Goal: Task Accomplishment & Management: Manage account settings

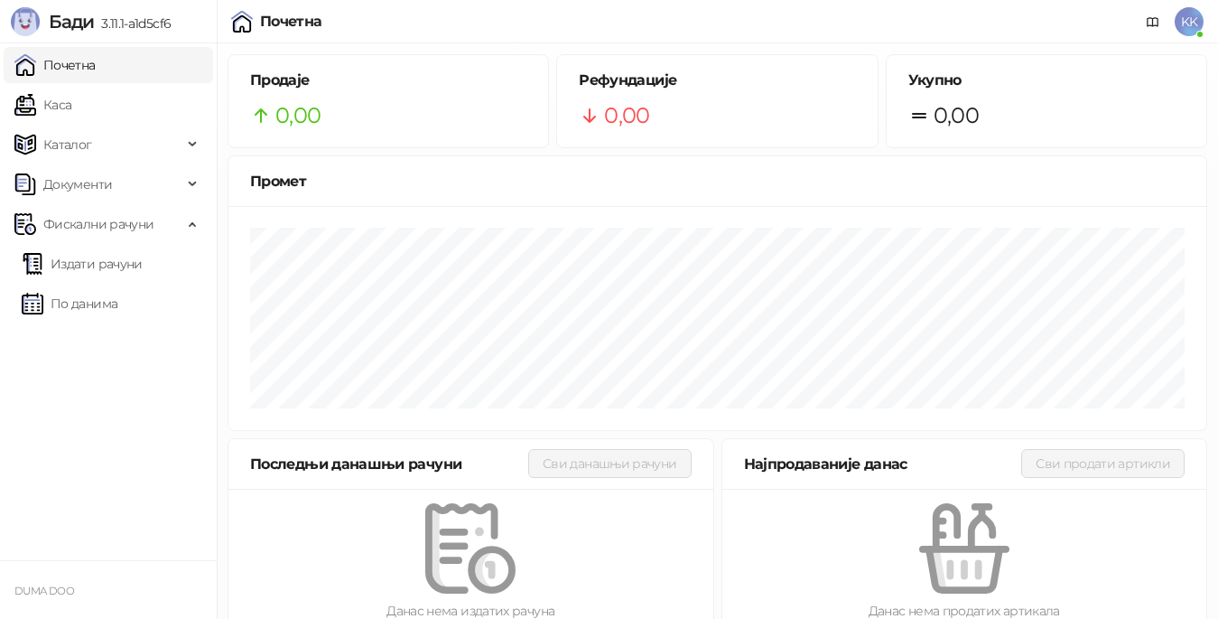
click at [1192, 21] on span "KK" at bounding box center [1189, 21] width 29 height 29
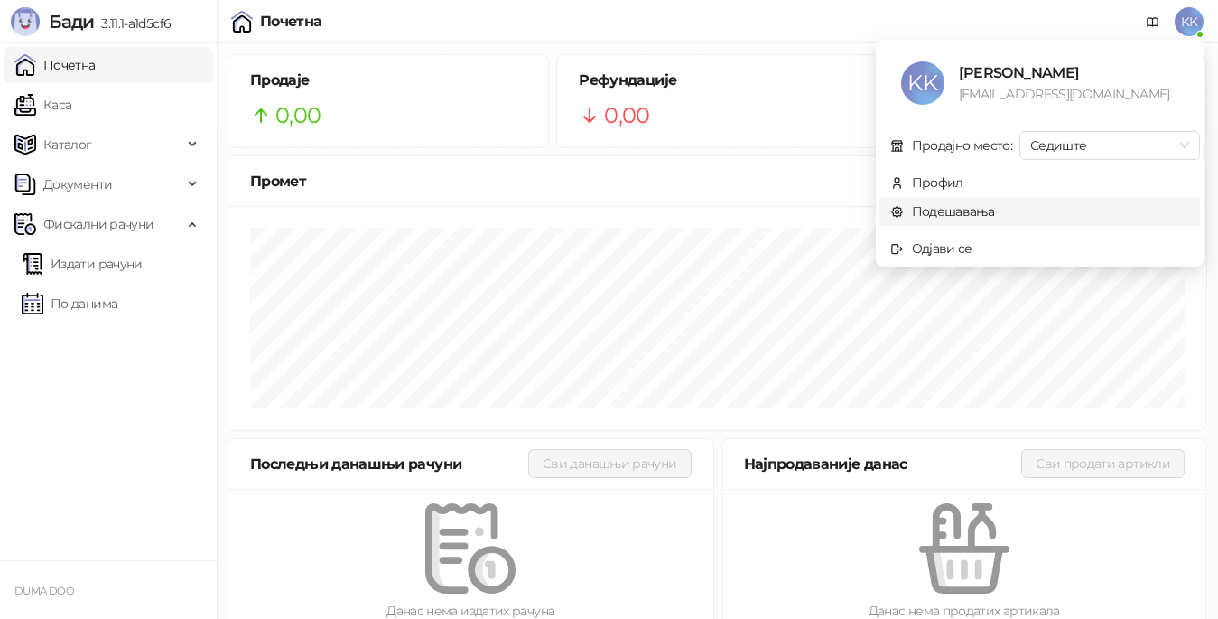
click at [973, 209] on link "Подешавања" at bounding box center [942, 211] width 105 height 16
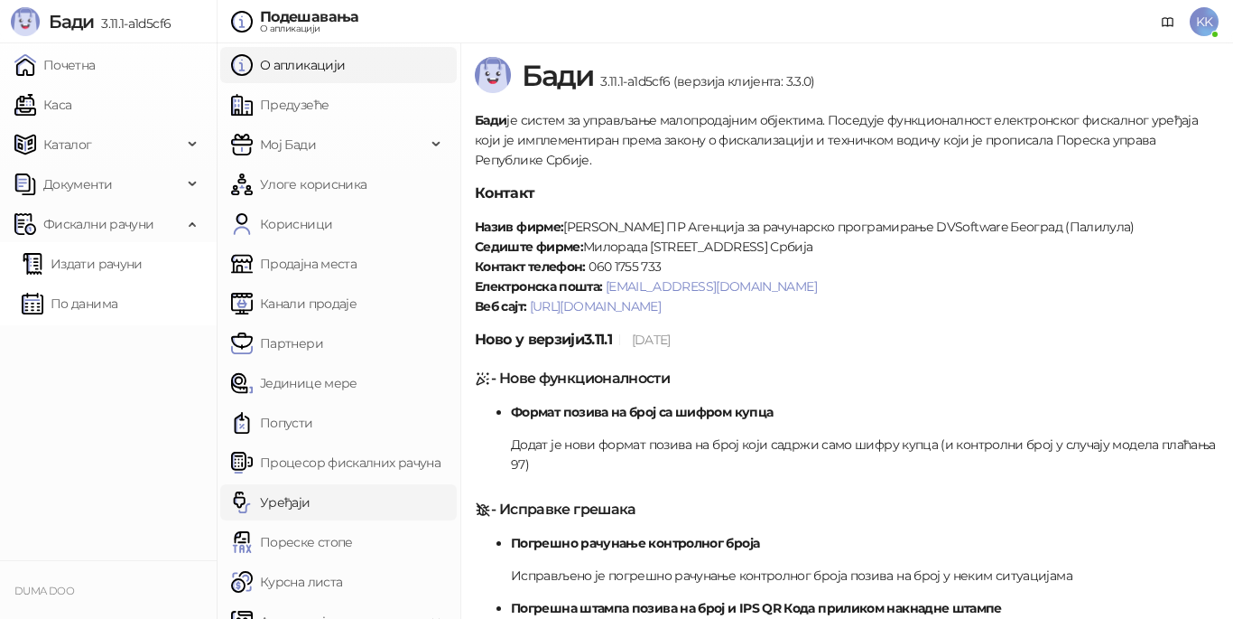
click at [282, 496] on link "Уређаји" at bounding box center [270, 502] width 79 height 36
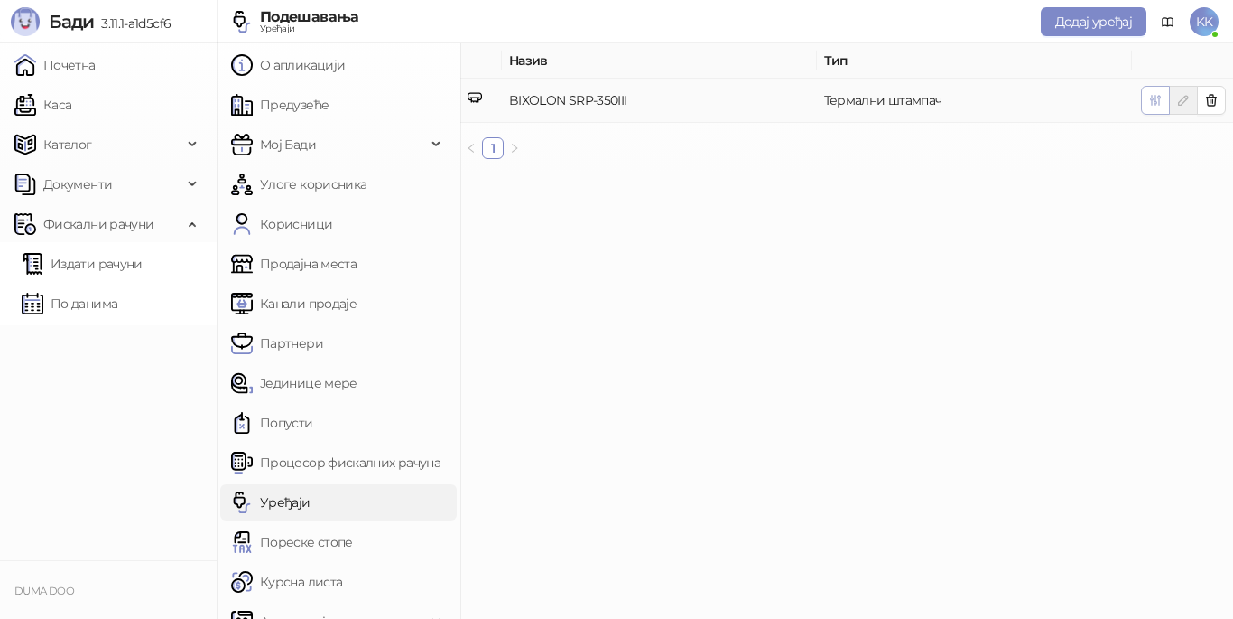
click at [1157, 98] on icon "button" at bounding box center [1156, 100] width 14 height 14
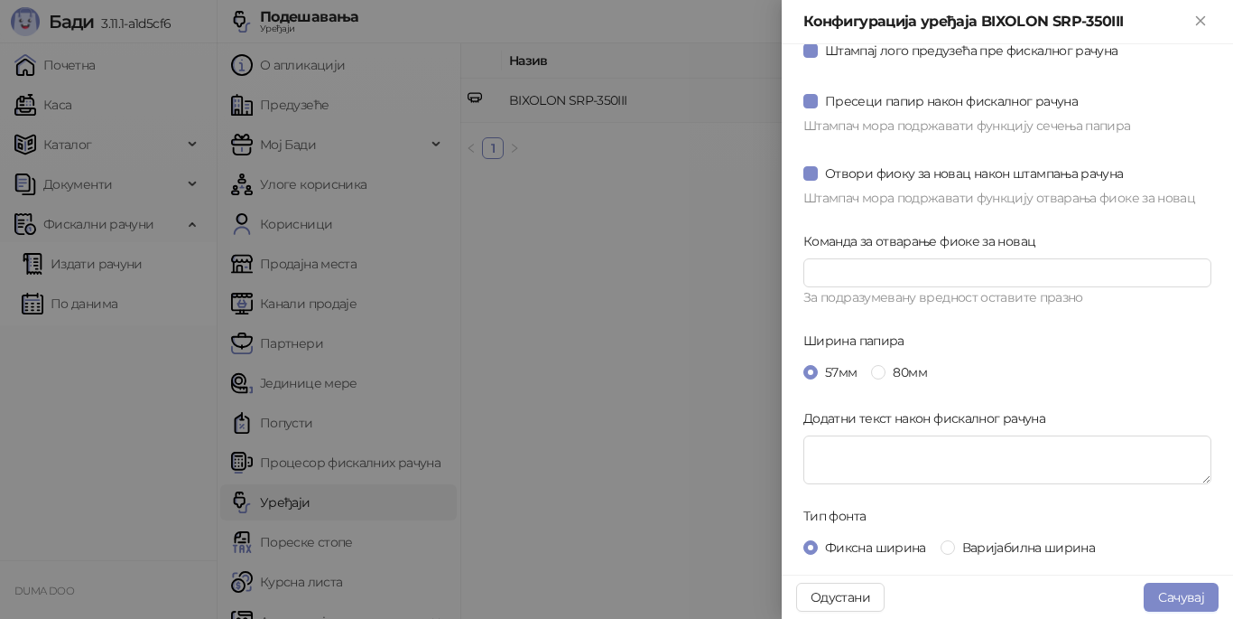
scroll to position [139, 0]
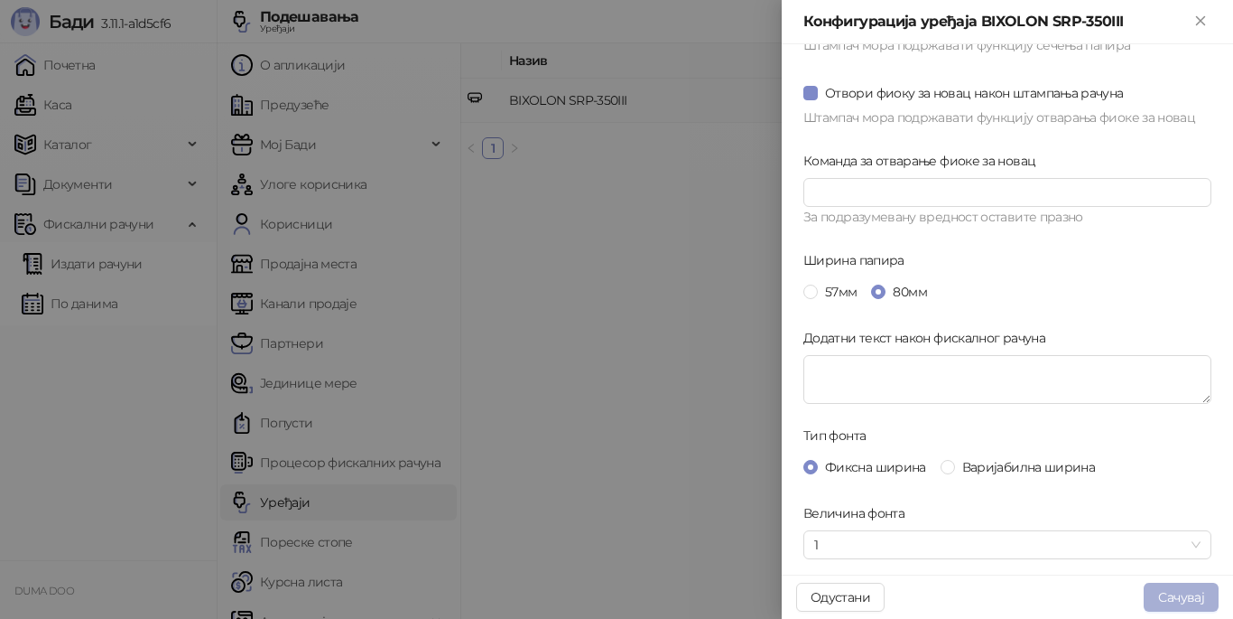
click at [1163, 597] on button "Сачувај" at bounding box center [1181, 596] width 75 height 29
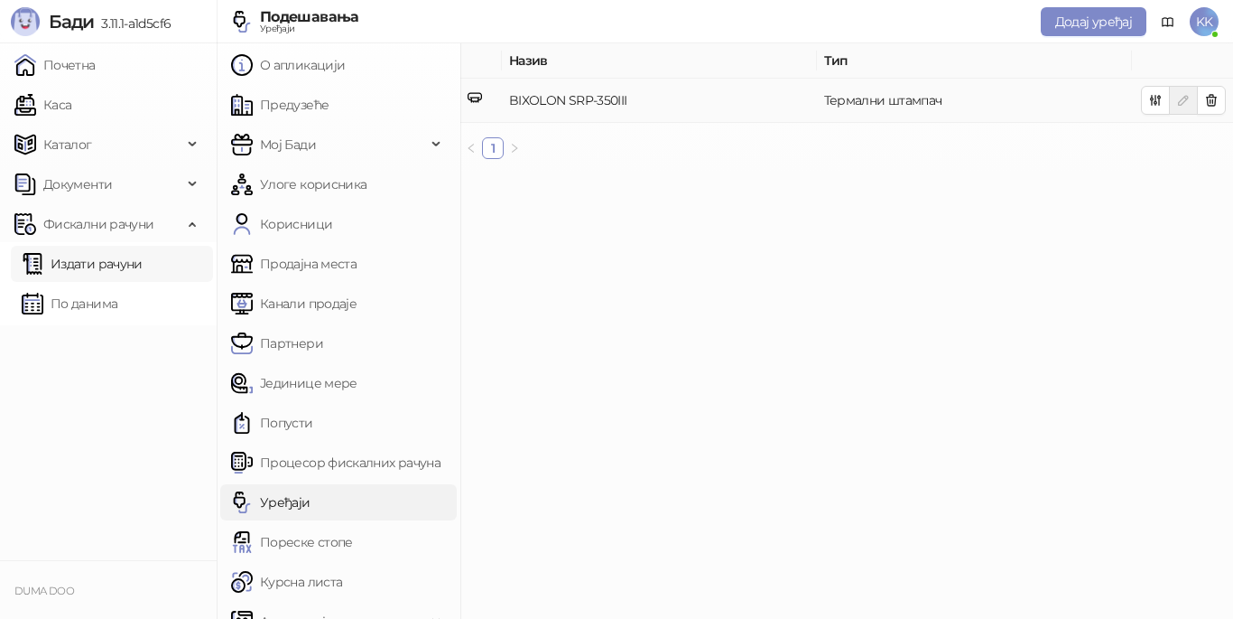
click at [71, 259] on link "Издати рачуни" at bounding box center [82, 264] width 121 height 36
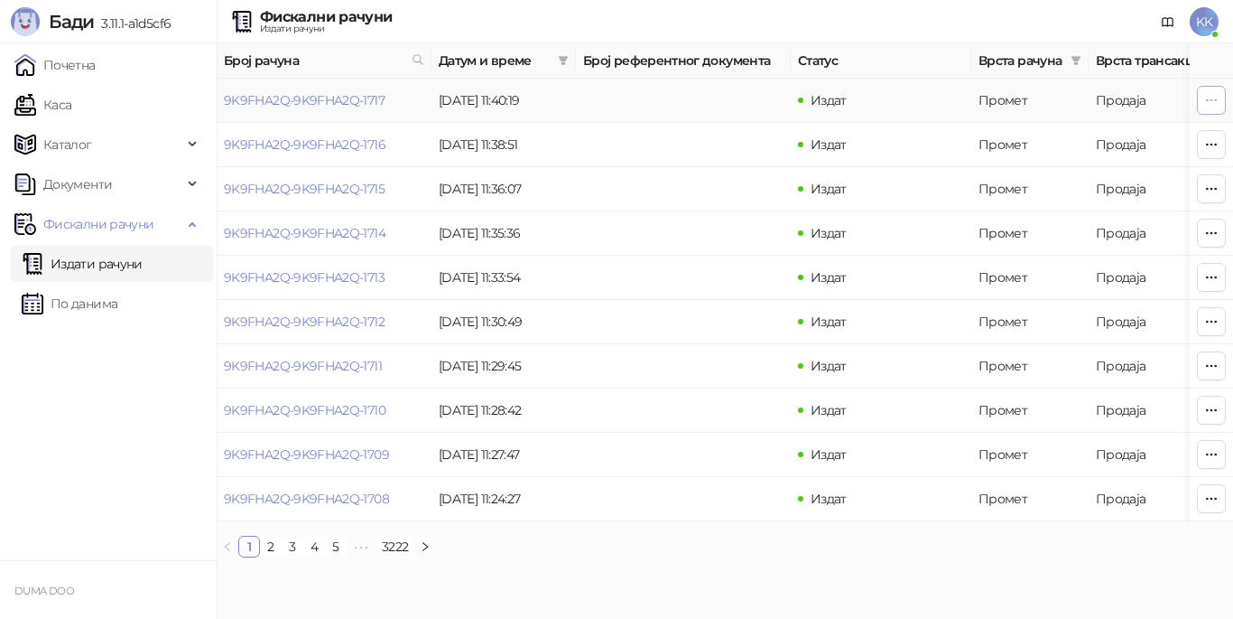
click at [1212, 98] on icon "button" at bounding box center [1212, 100] width 14 height 14
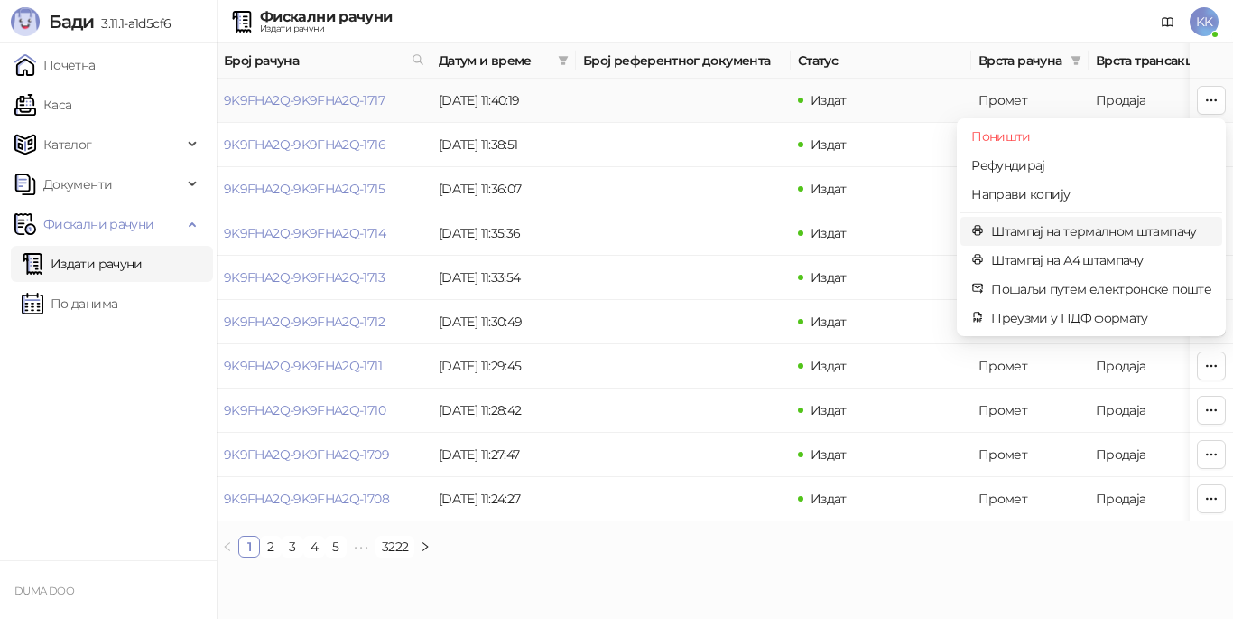
click at [1047, 233] on span "Штампај на термалном штампачу" at bounding box center [1101, 231] width 220 height 20
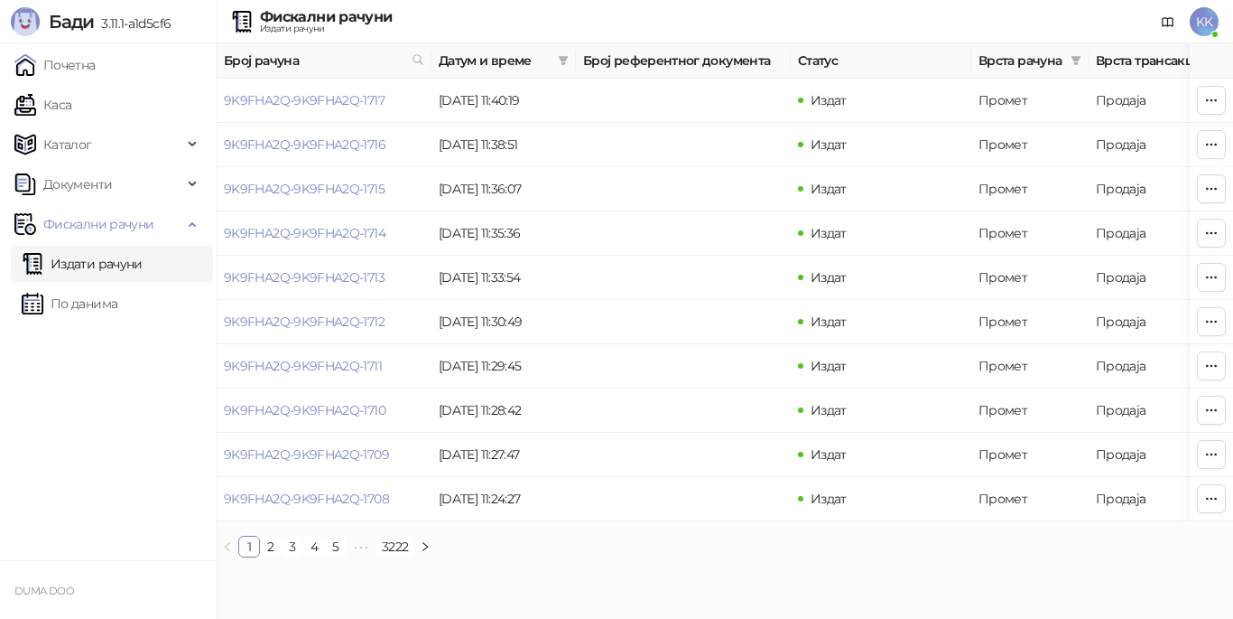
click at [1205, 22] on span "KK" at bounding box center [1204, 21] width 29 height 29
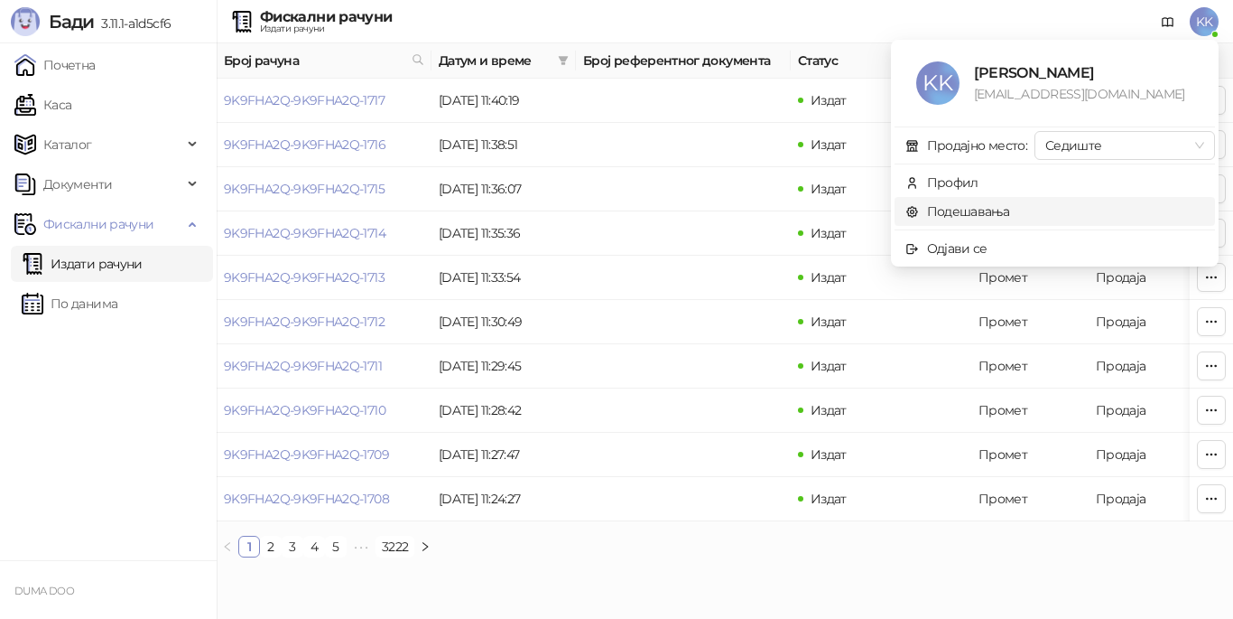
click at [984, 211] on link "Подешавања" at bounding box center [958, 211] width 105 height 16
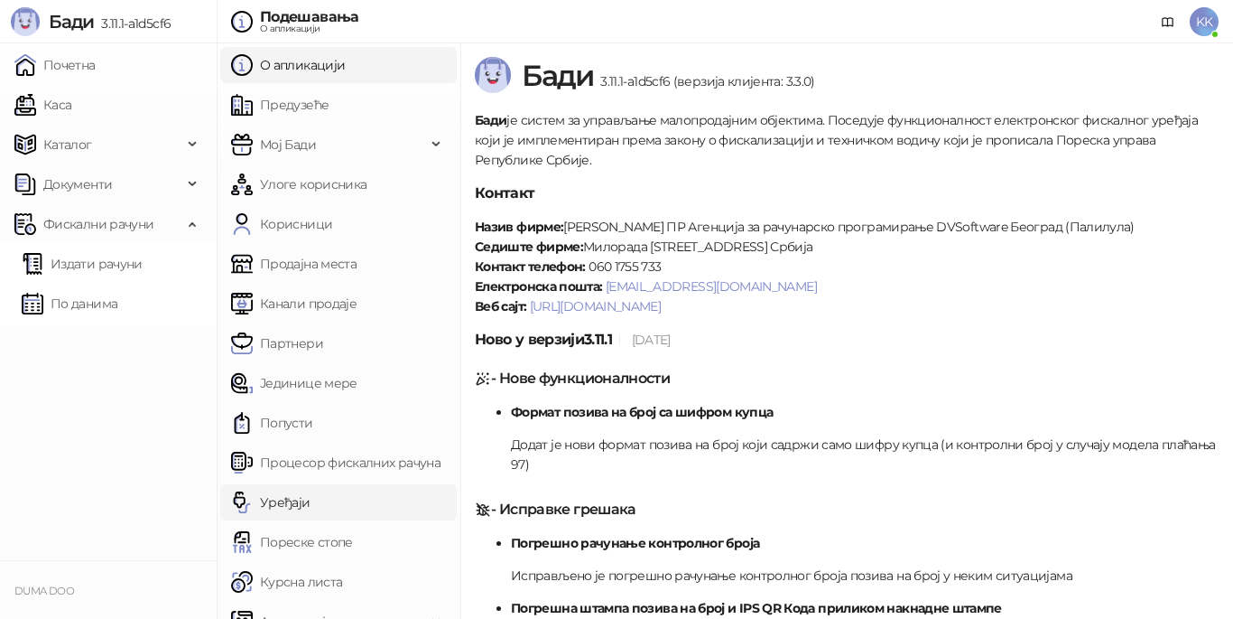
click at [276, 495] on link "Уређаји" at bounding box center [270, 502] width 79 height 36
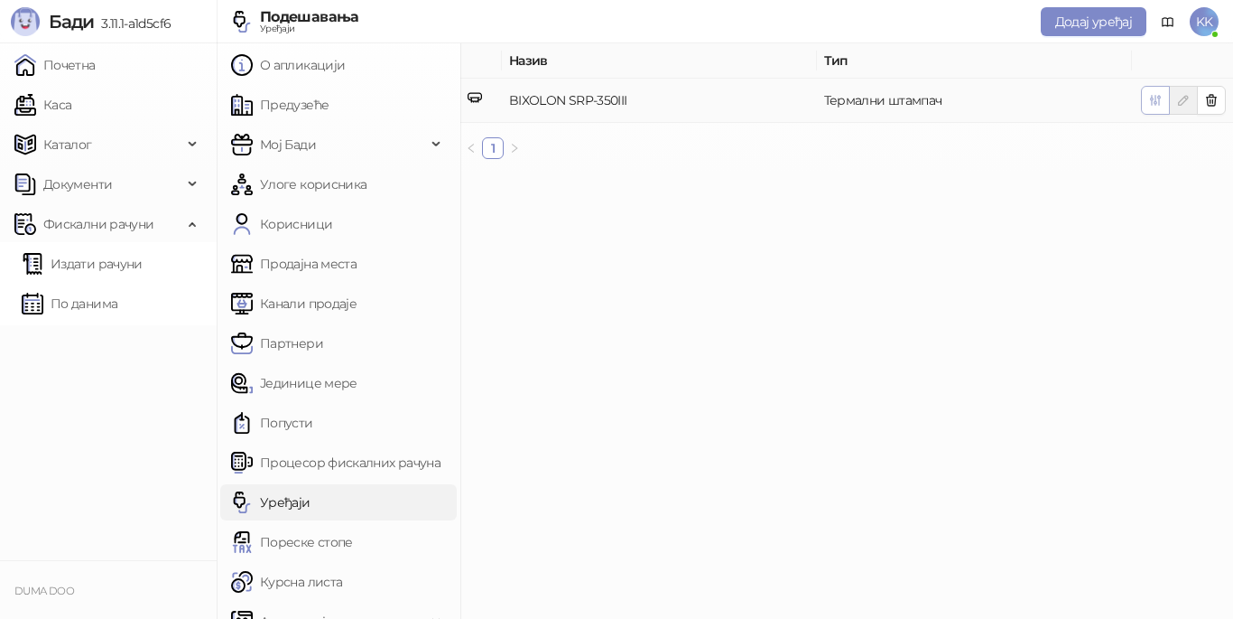
click at [1153, 102] on icon "button" at bounding box center [1156, 100] width 14 height 14
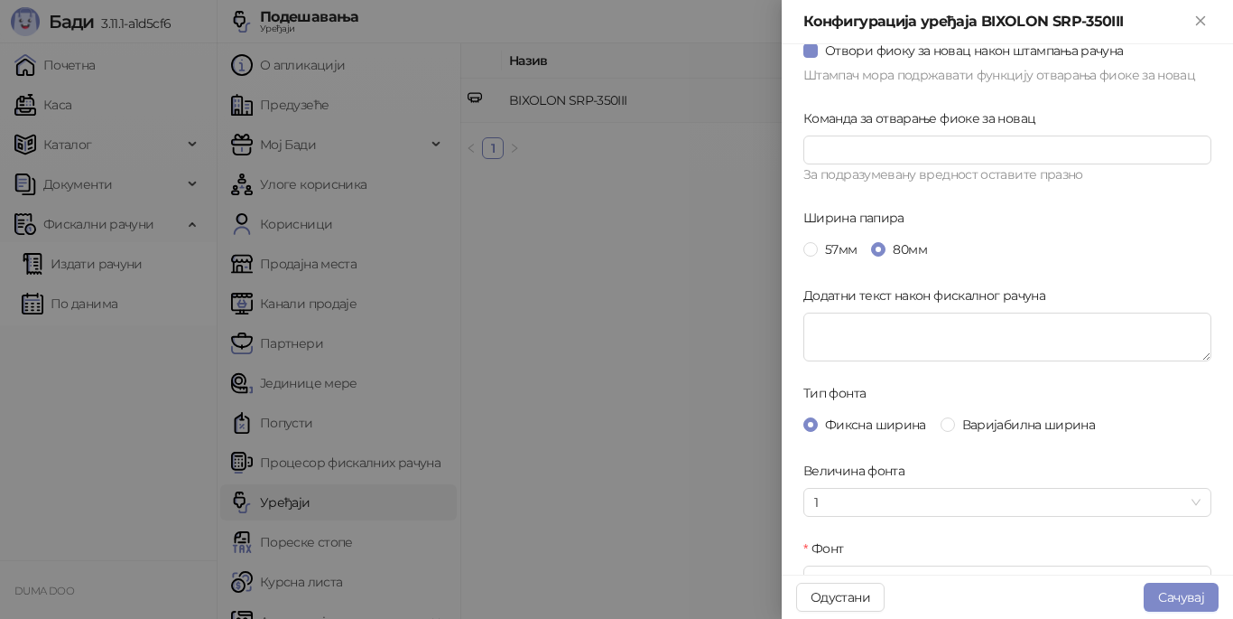
scroll to position [182, 0]
click at [824, 249] on span "57мм" at bounding box center [841, 248] width 46 height 20
click at [1174, 595] on button "Сачувај" at bounding box center [1181, 596] width 75 height 29
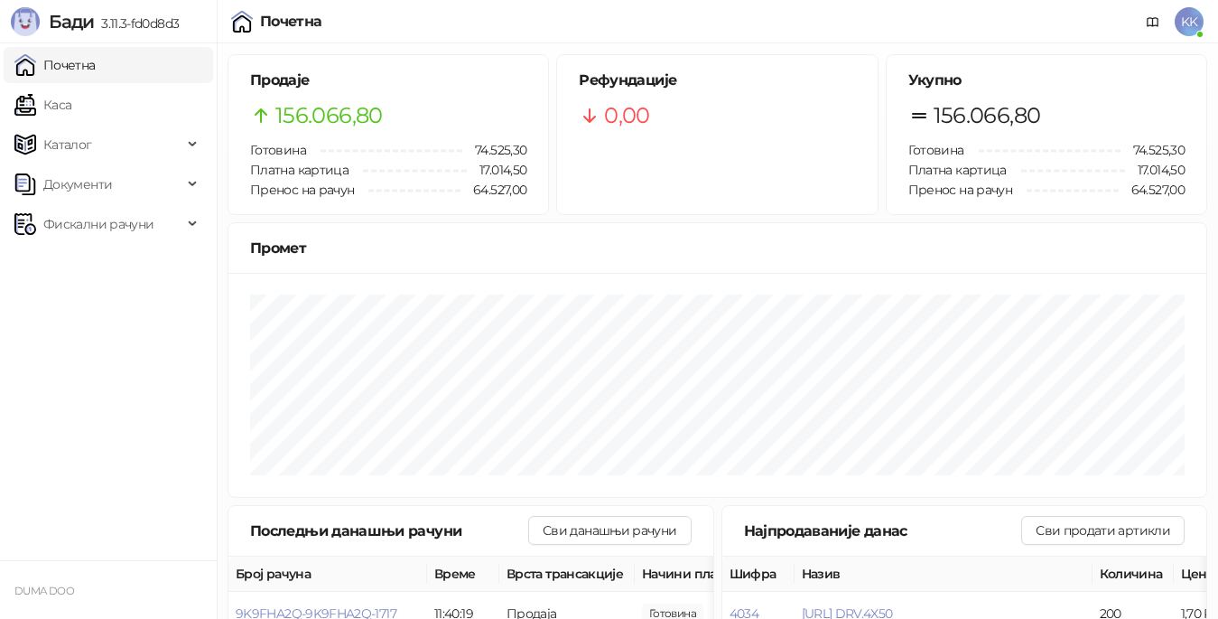
click at [1189, 19] on span "KK" at bounding box center [1189, 21] width 29 height 29
click at [116, 219] on span "Фискални рачуни" at bounding box center [98, 224] width 110 height 36
click at [104, 252] on link "Издати рачуни" at bounding box center [82, 264] width 121 height 36
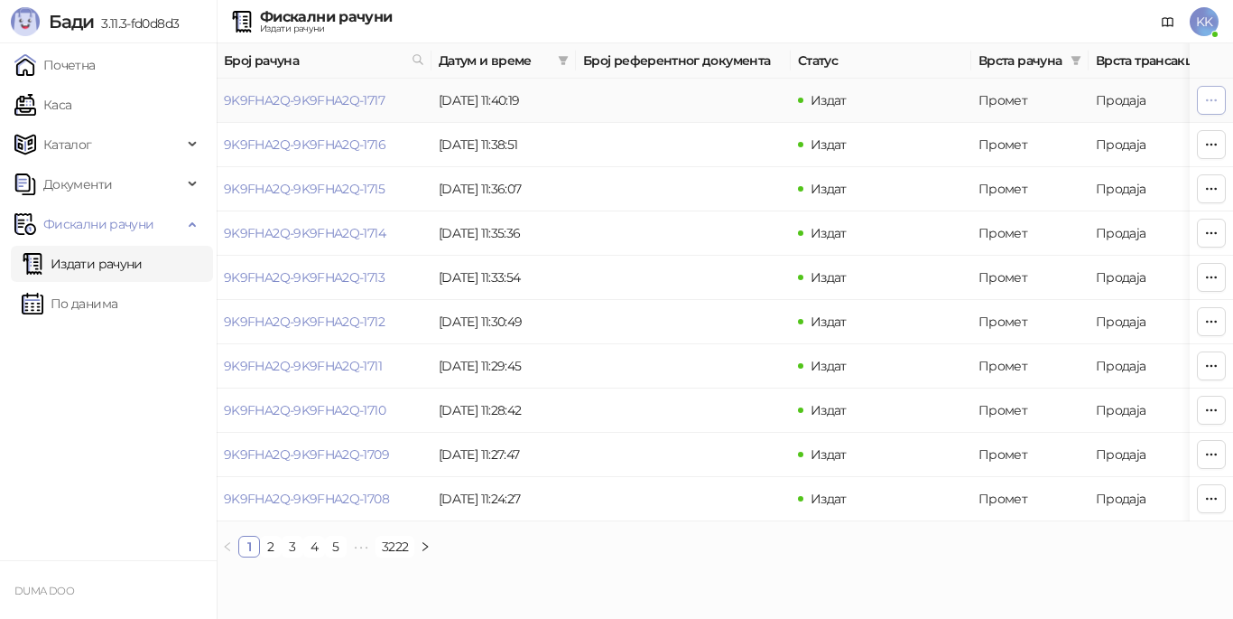
click at [1207, 98] on icon "button" at bounding box center [1212, 100] width 14 height 14
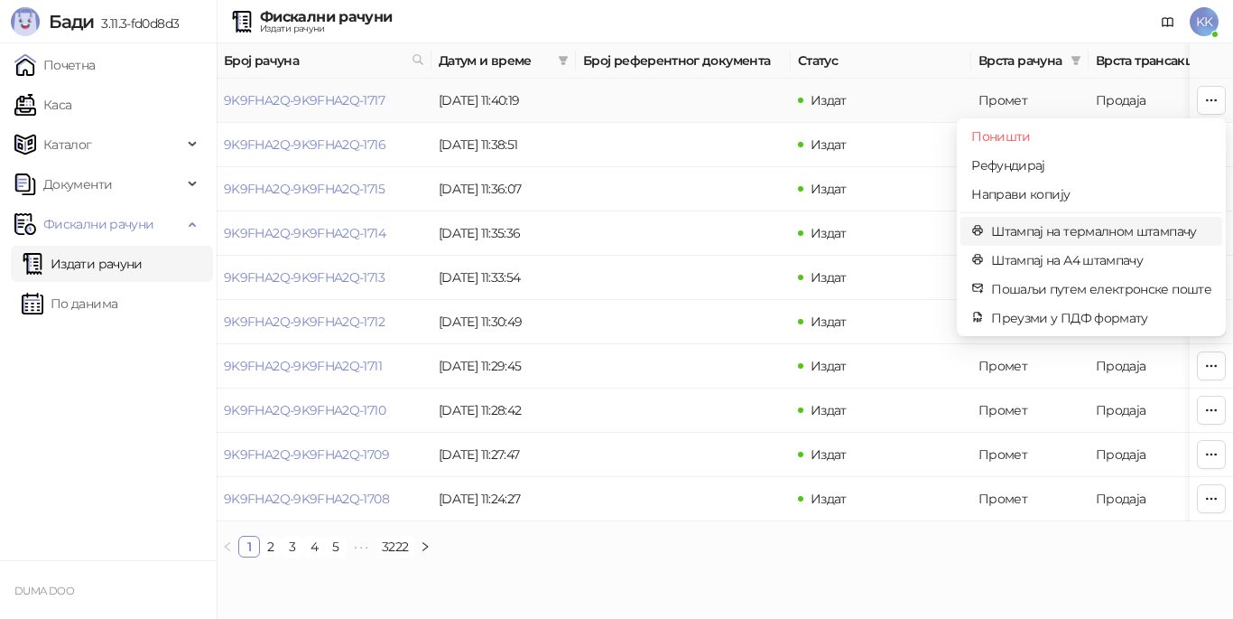
click at [1027, 232] on span "Штампај на термалном штампачу" at bounding box center [1101, 231] width 220 height 20
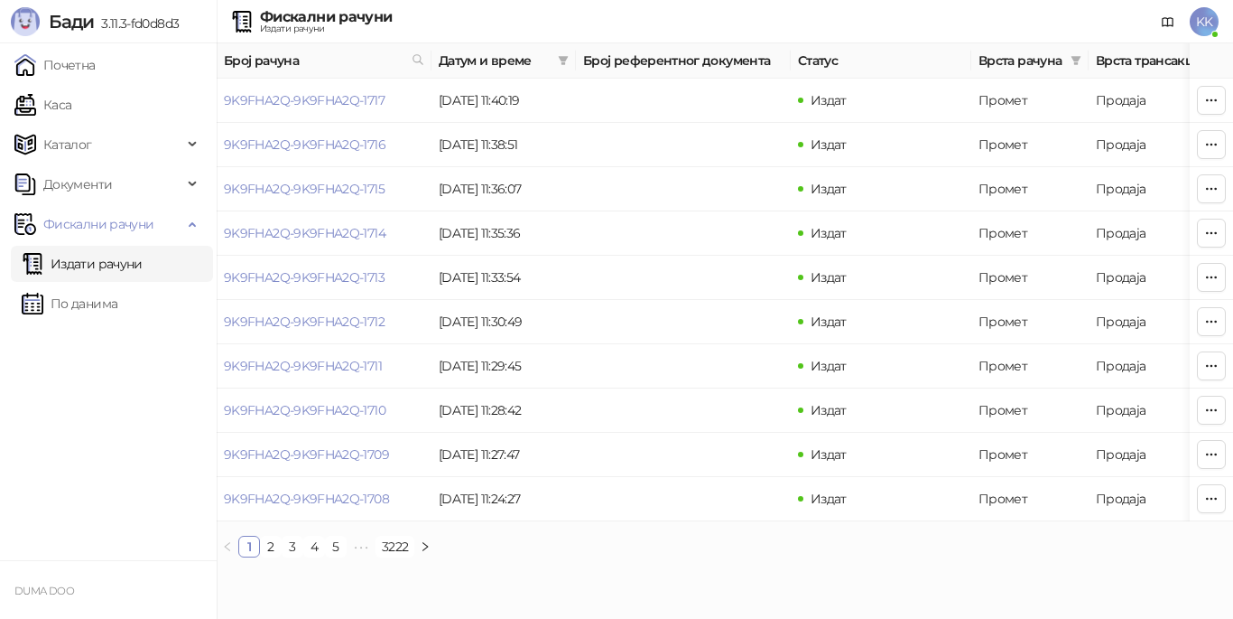
click at [1200, 23] on span "KK" at bounding box center [1204, 21] width 29 height 29
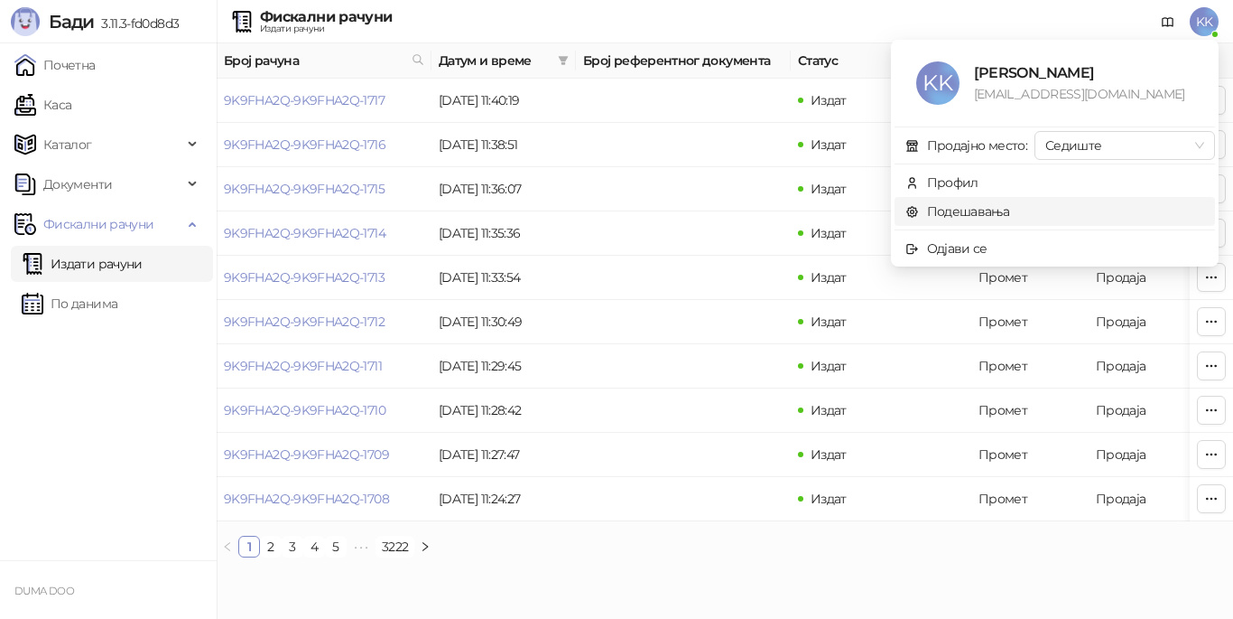
click at [977, 209] on link "Подешавања" at bounding box center [958, 211] width 105 height 16
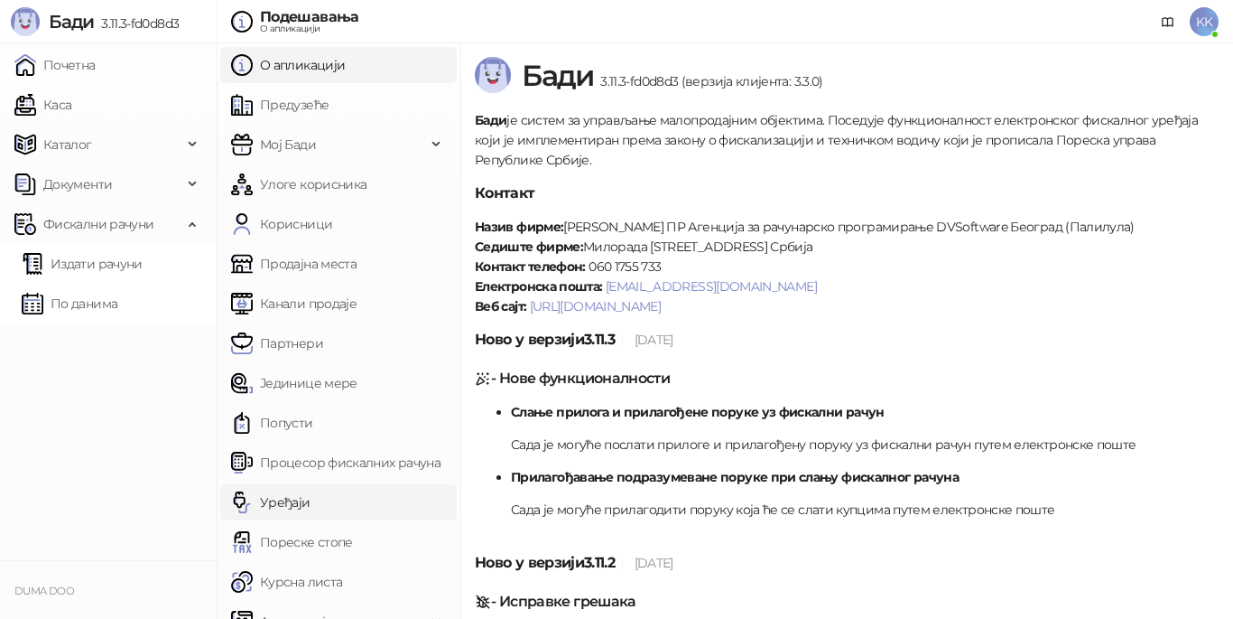
click at [265, 501] on link "Уређаји" at bounding box center [270, 502] width 79 height 36
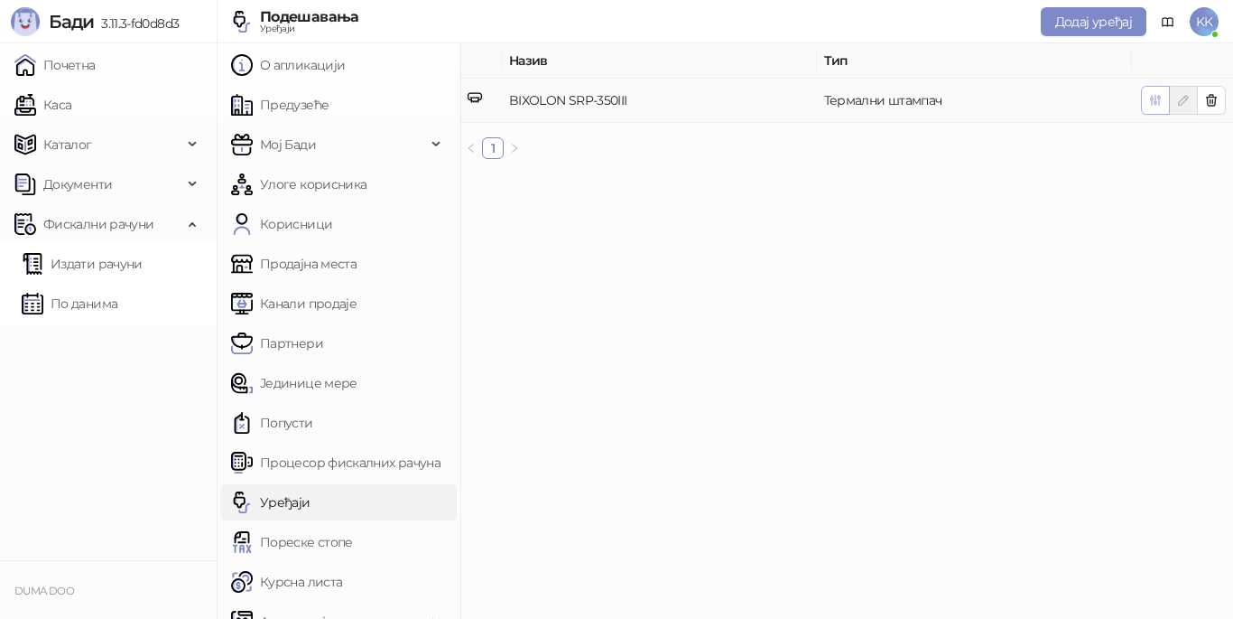
click at [1155, 99] on icon "button" at bounding box center [1156, 100] width 14 height 14
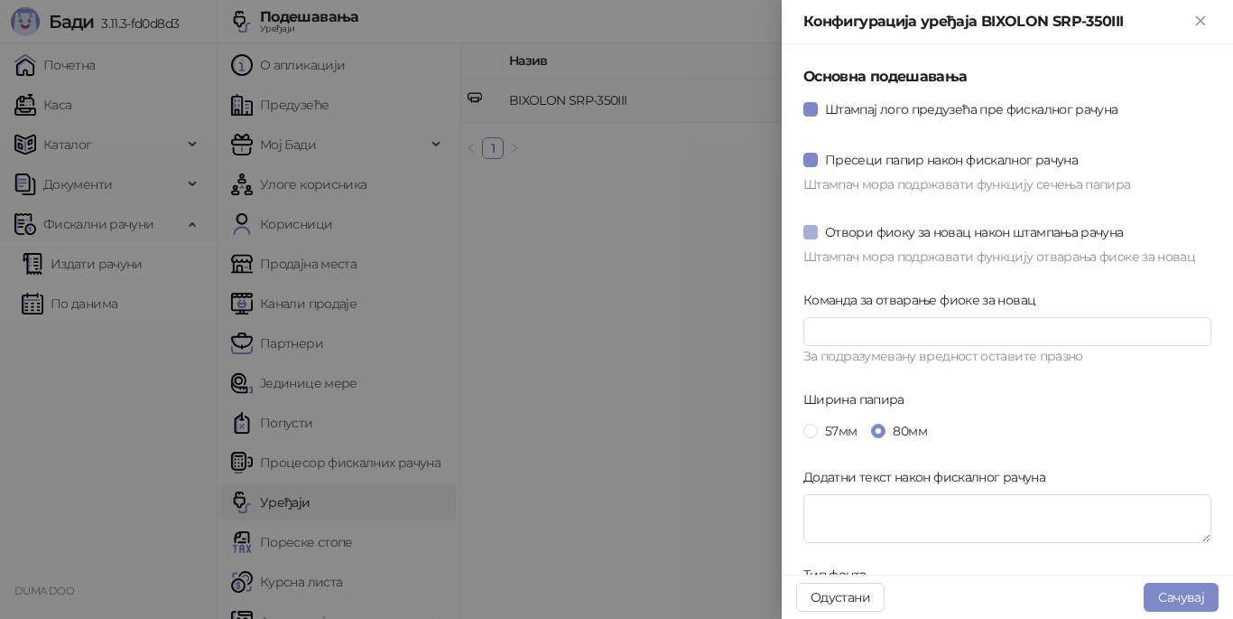
scroll to position [90, 0]
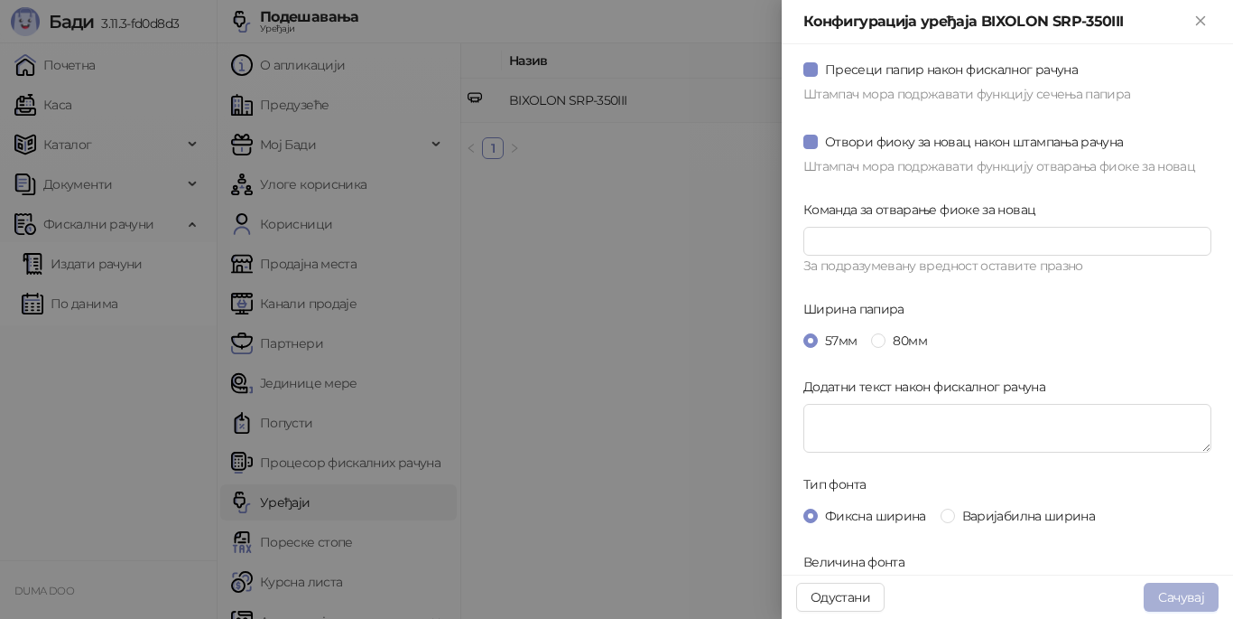
click at [1186, 597] on button "Сачувај" at bounding box center [1181, 596] width 75 height 29
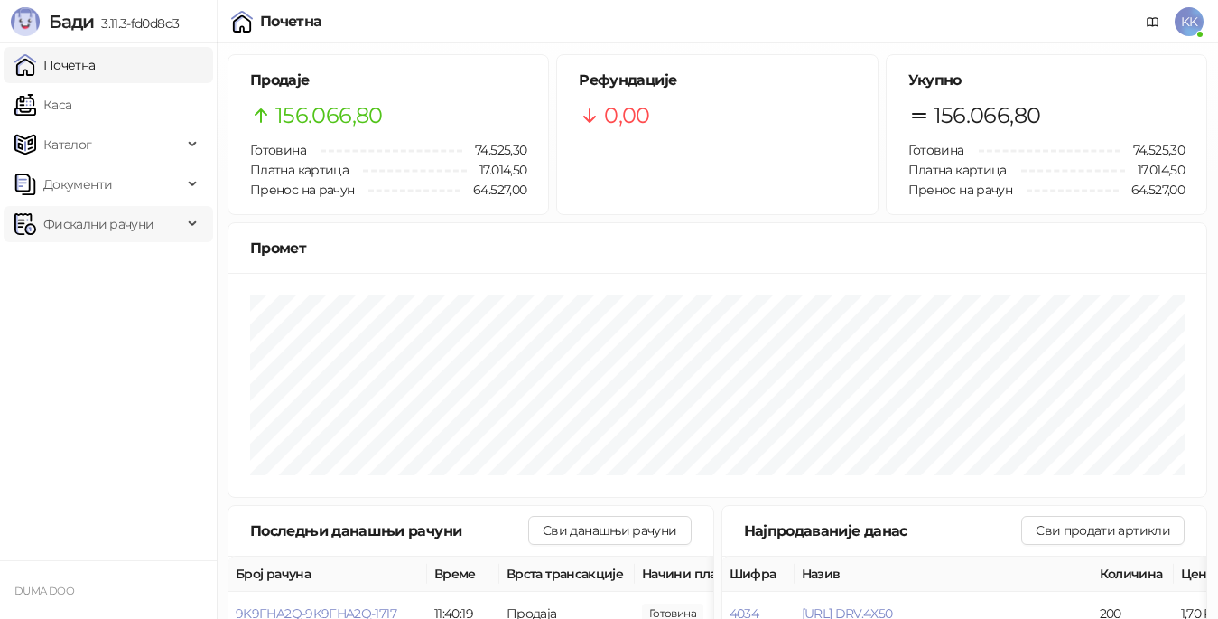
click at [98, 225] on span "Фискални рачуни" at bounding box center [98, 224] width 110 height 36
click at [83, 259] on link "Издати рачуни" at bounding box center [82, 264] width 121 height 36
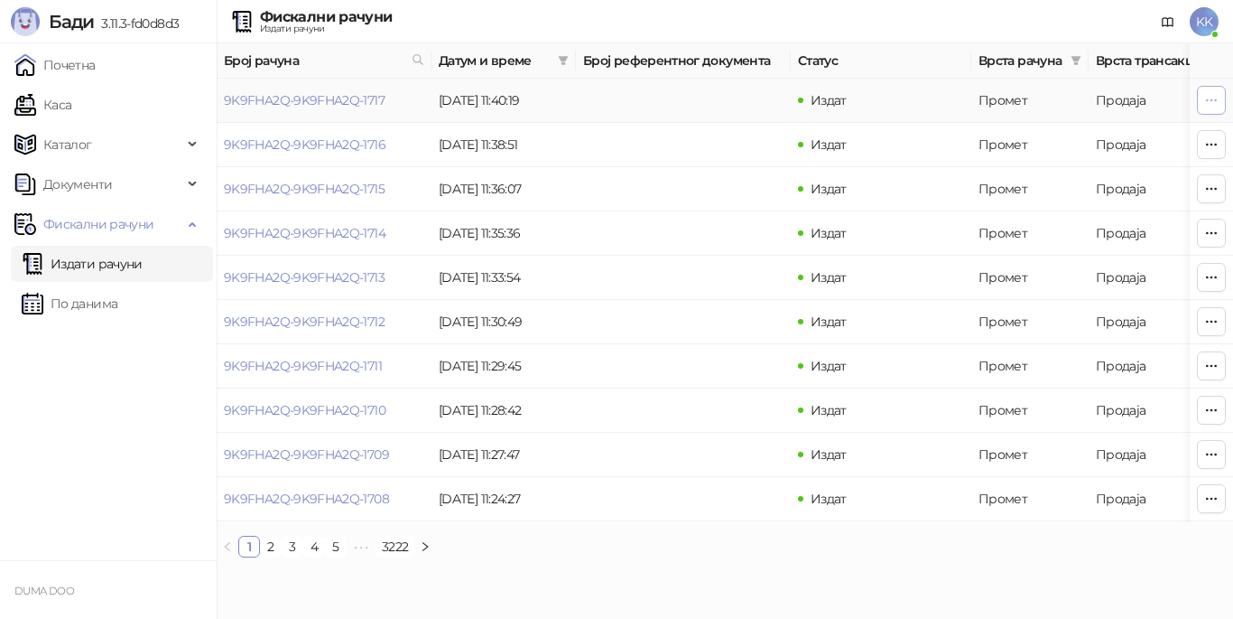
click at [1211, 101] on icon "button" at bounding box center [1212, 100] width 14 height 14
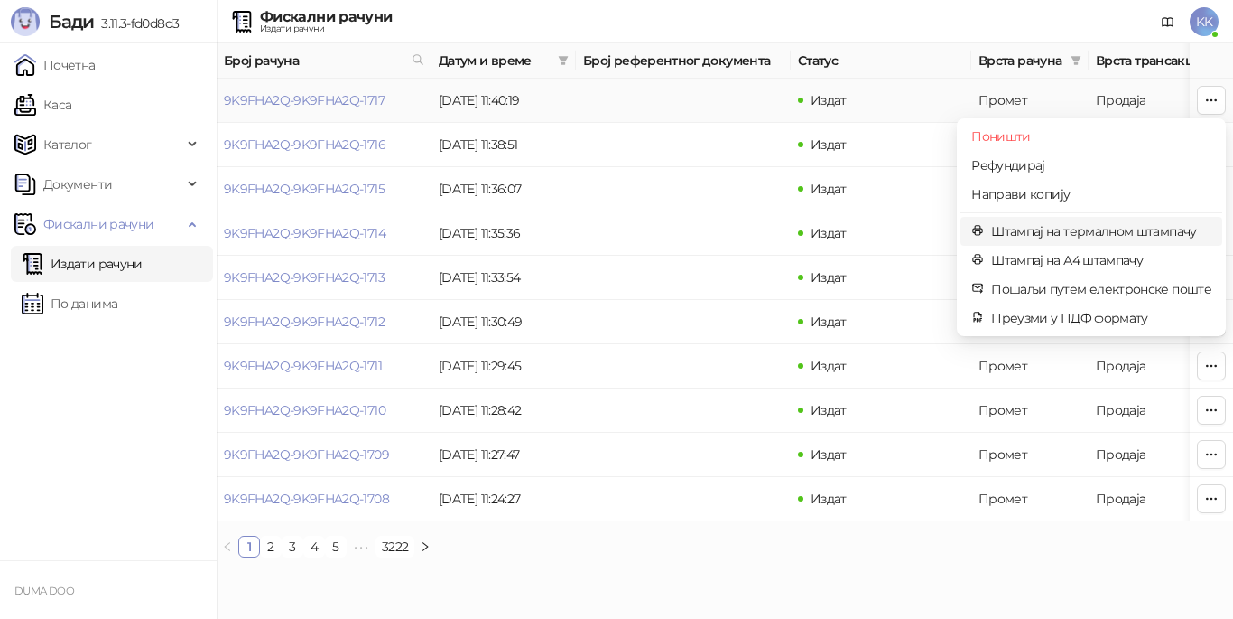
click at [1048, 228] on span "Штампај на термалном штампачу" at bounding box center [1101, 231] width 220 height 20
